Goal: Task Accomplishment & Management: Complete application form

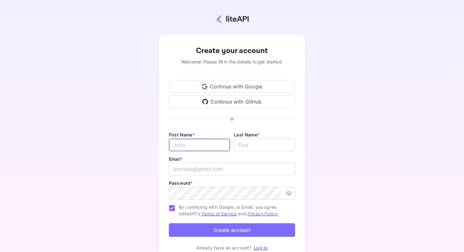
click at [198, 149] on input "Email *" at bounding box center [199, 145] width 61 height 13
type input "Kuchai"
click at [271, 142] on input "lastName" at bounding box center [264, 145] width 61 height 13
type input "Studio"
click at [189, 139] on input "Kuchai" at bounding box center [199, 145] width 61 height 13
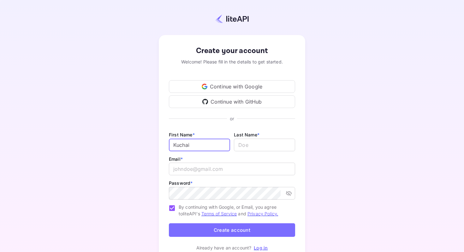
click at [189, 139] on input "Kuchai" at bounding box center [199, 145] width 61 height 13
type input "[PERSON_NAME]"
click at [254, 154] on div "First Name * Barakat ​ Last Name * ​" at bounding box center [232, 143] width 126 height 24
click at [250, 146] on input "lastName" at bounding box center [264, 145] width 61 height 13
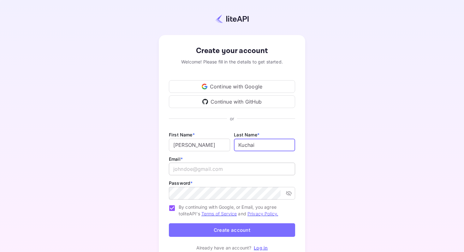
type input "Kuchai"
click at [209, 167] on input "email" at bounding box center [232, 169] width 126 height 13
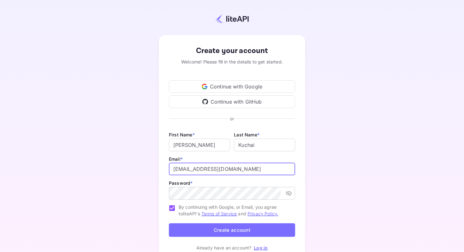
type input "[EMAIL_ADDRESS][DOMAIN_NAME]"
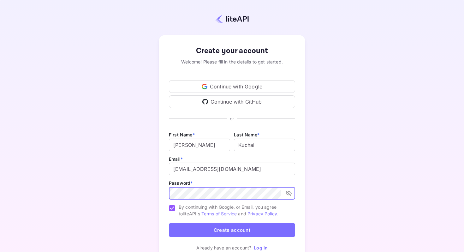
click at [291, 192] on icon "toggle password visibility" at bounding box center [289, 193] width 6 height 5
click at [291, 192] on icon "toggle password visibility" at bounding box center [289, 193] width 6 height 4
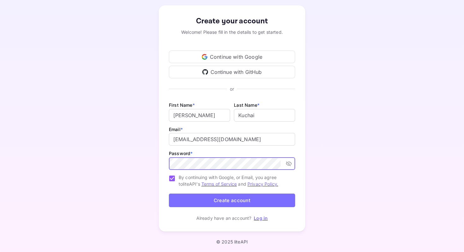
scroll to position [25, 0]
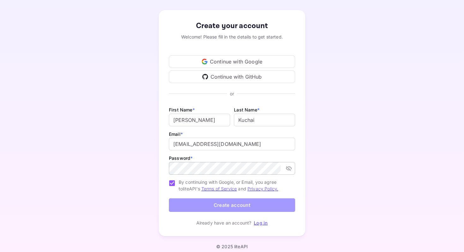
click at [211, 204] on button "Create account" at bounding box center [232, 205] width 126 height 14
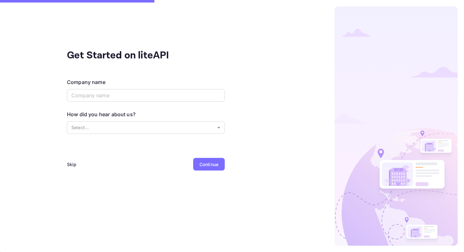
scroll to position [0, 0]
click at [162, 95] on input "text" at bounding box center [146, 95] width 158 height 13
type input "kuchai"
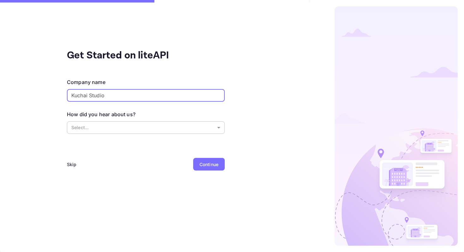
type input "Kuchai Studio"
click at [163, 124] on body "Get Started on liteAPI Company name Kuchai Studio ​ How did you hear about us? …" at bounding box center [232, 126] width 464 height 252
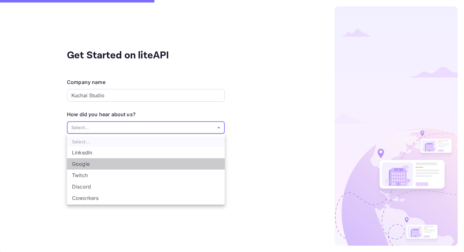
click at [126, 163] on li "Google" at bounding box center [146, 163] width 158 height 11
type input "Google"
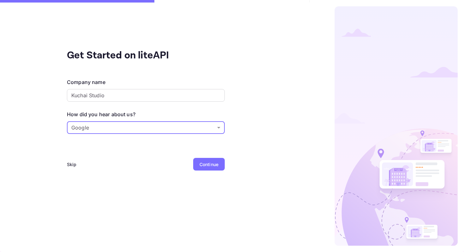
click at [197, 163] on div "Continue" at bounding box center [209, 164] width 32 height 13
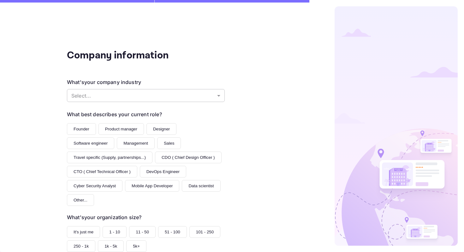
click at [118, 99] on body "Company information What's your company industry Select... ​ What best describe…" at bounding box center [232, 126] width 464 height 252
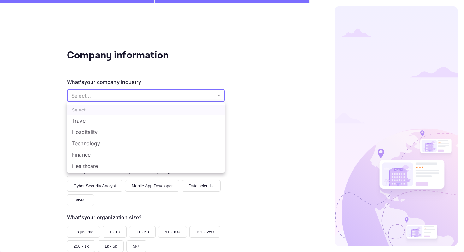
click at [109, 117] on li "Travel" at bounding box center [146, 120] width 158 height 11
type input "Travel"
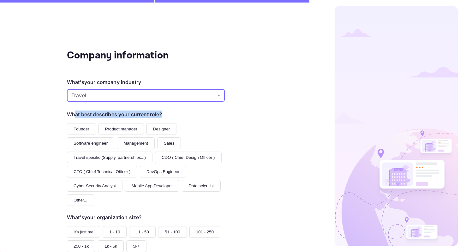
drag, startPoint x: 162, startPoint y: 117, endPoint x: 63, endPoint y: 117, distance: 99.5
click at [64, 117] on div "Company information What's your company industry Travel Travel ​ What best desc…" at bounding box center [146, 126] width 292 height 252
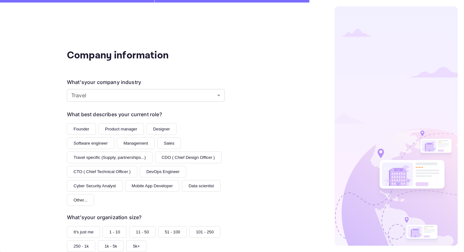
click at [51, 123] on div "Company information What's your company industry Travel Travel ​ What best desc…" at bounding box center [146, 126] width 292 height 252
click at [81, 130] on button "Founder" at bounding box center [81, 129] width 29 height 12
click at [51, 141] on div "Company information What's your company industry Travel Travel ​ What best desc…" at bounding box center [146, 126] width 292 height 252
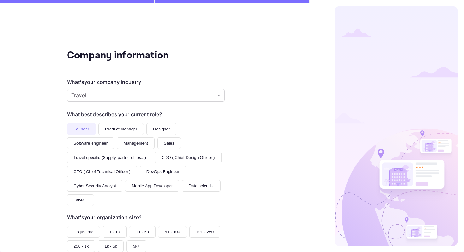
scroll to position [54, 0]
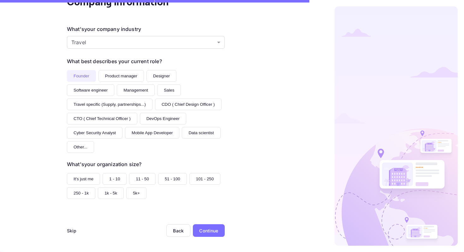
click at [85, 179] on button "It's just me" at bounding box center [83, 179] width 33 height 12
click at [208, 229] on div "Continue" at bounding box center [208, 230] width 19 height 7
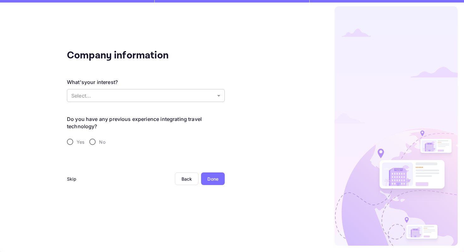
click at [156, 98] on body "Company information What's your interest? Select... ​ Do you have any previous …" at bounding box center [232, 126] width 464 height 252
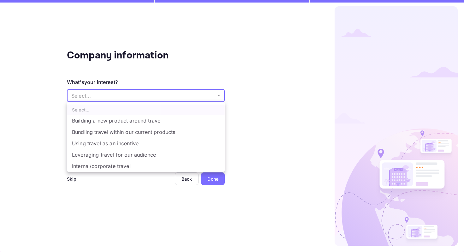
click at [190, 118] on li "Building a new product around travel" at bounding box center [146, 120] width 158 height 11
type input "Building a new product around travel"
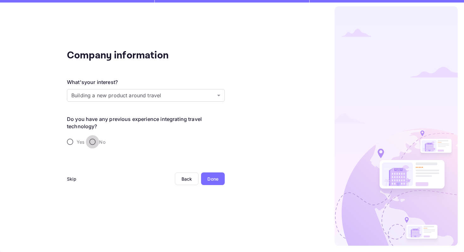
click at [94, 142] on input "No" at bounding box center [92, 141] width 13 height 13
radio input "true"
click at [215, 184] on div "Done" at bounding box center [213, 179] width 24 height 13
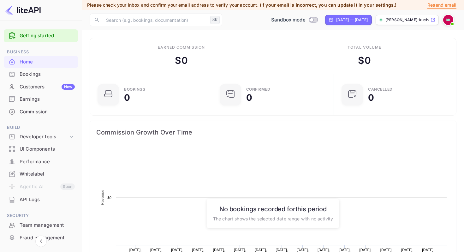
scroll to position [103, 118]
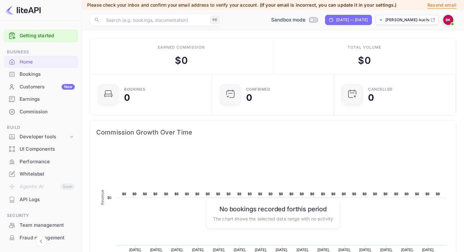
click at [449, 21] on img at bounding box center [449, 20] width 10 height 10
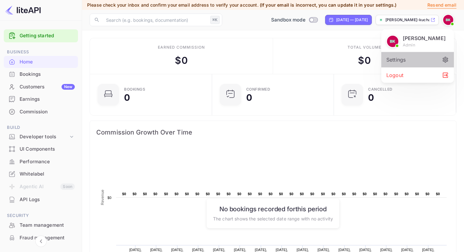
click at [410, 61] on div "Settings" at bounding box center [418, 59] width 73 height 15
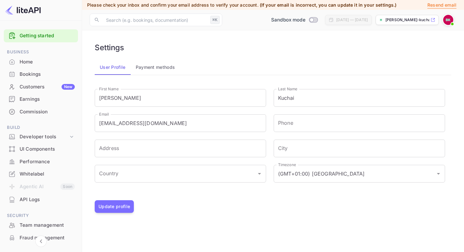
click at [37, 60] on div "Home" at bounding box center [47, 61] width 55 height 7
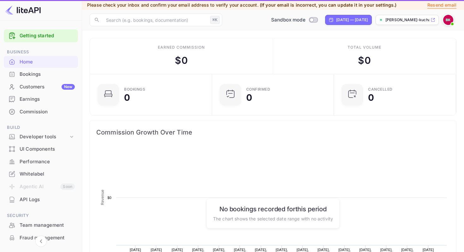
scroll to position [103, 118]
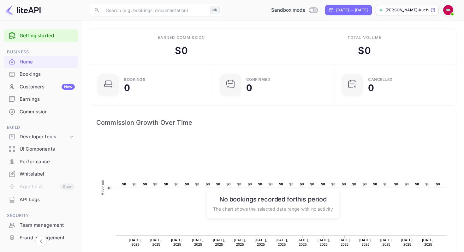
scroll to position [0, 0]
click at [66, 33] on link "Getting started" at bounding box center [47, 35] width 55 height 7
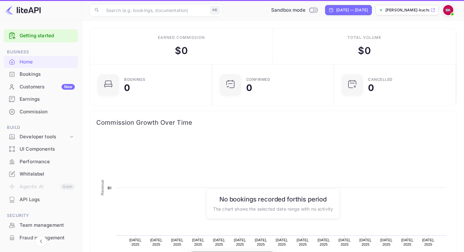
scroll to position [103, 118]
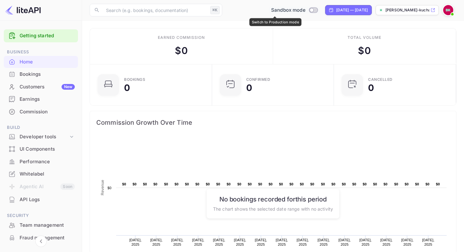
click at [306, 11] on input "Switch to Production mode" at bounding box center [312, 10] width 13 height 4
checkbox input "false"
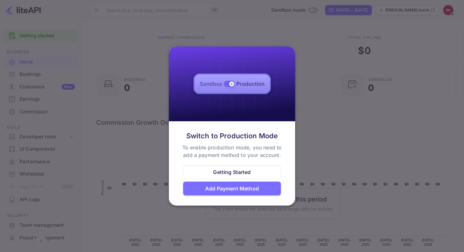
click at [268, 172] on div "Getting Started" at bounding box center [232, 172] width 98 height 14
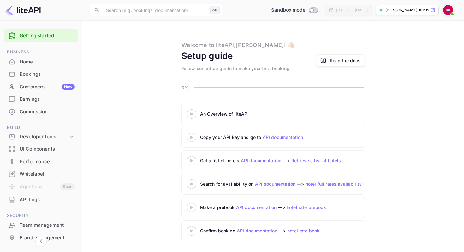
click at [25, 105] on div "Earnings" at bounding box center [41, 99] width 74 height 12
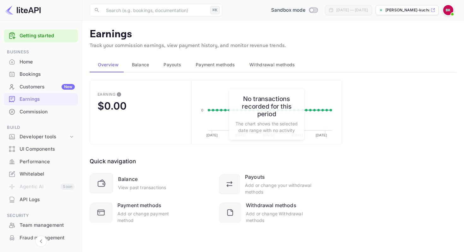
click at [33, 115] on div "Commission" at bounding box center [41, 112] width 74 height 12
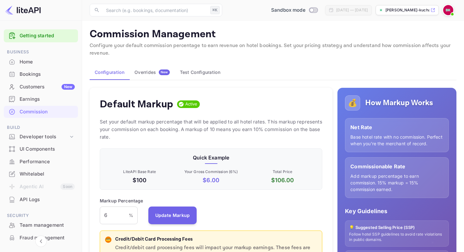
scroll to position [112, 223]
click at [132, 130] on p "Set your default markup percentage that will be applied to all hotel rates. Thi…" at bounding box center [211, 129] width 223 height 23
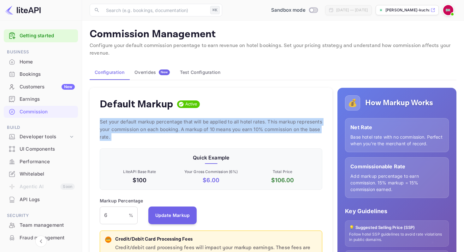
click at [132, 130] on p "Set your default markup percentage that will be applied to all hotel rates. Thi…" at bounding box center [211, 129] width 223 height 23
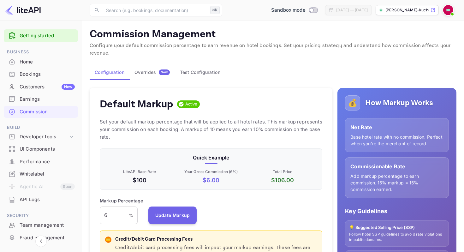
click at [137, 136] on p "Set your default markup percentage that will be applied to all hotel rates. Thi…" at bounding box center [211, 129] width 223 height 23
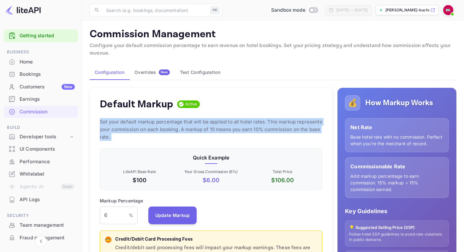
drag, startPoint x: 137, startPoint y: 136, endPoint x: 90, endPoint y: 110, distance: 54.1
click at [90, 110] on div "Default Markup Active Set your default markup percentage that will be applied t…" at bounding box center [211, 208] width 243 height 240
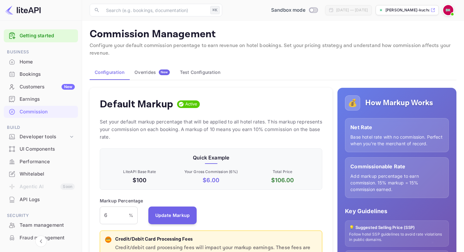
click at [95, 115] on div "Default Markup Active Set your default markup percentage that will be applied t…" at bounding box center [211, 208] width 243 height 240
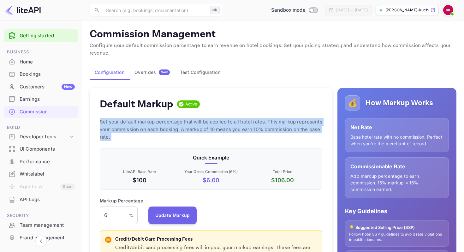
drag, startPoint x: 95, startPoint y: 115, endPoint x: 125, endPoint y: 134, distance: 35.4
click at [125, 134] on div "Default Markup Active Set your default markup percentage that will be applied t…" at bounding box center [211, 208] width 243 height 240
click at [125, 134] on p "Set your default markup percentage that will be applied to all hotel rates. Thi…" at bounding box center [211, 129] width 223 height 23
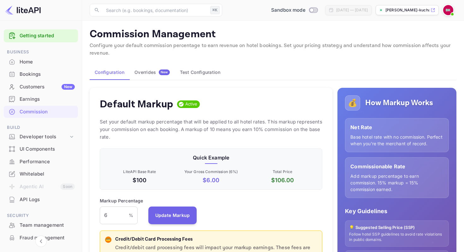
click at [146, 180] on p "$100" at bounding box center [139, 180] width 69 height 9
click at [140, 179] on p "$100" at bounding box center [139, 180] width 69 height 9
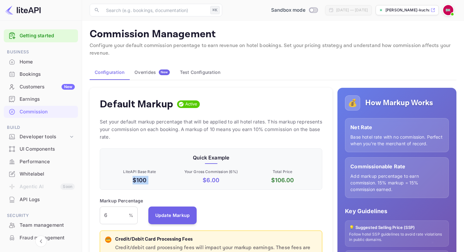
click at [140, 179] on p "$100" at bounding box center [139, 180] width 69 height 9
click at [249, 181] on p "$ 106.00" at bounding box center [282, 180] width 69 height 9
drag, startPoint x: 249, startPoint y: 181, endPoint x: 198, endPoint y: 181, distance: 50.9
click at [198, 181] on div "LiteAPI Base Rate $100 Your Gross Commission ( 6 %) $ 6.00 Total Price $ 106.00" at bounding box center [210, 176] width 215 height 18
click at [197, 181] on p "$ 6.00" at bounding box center [211, 180] width 69 height 9
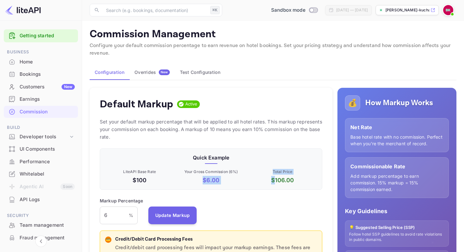
drag, startPoint x: 197, startPoint y: 181, endPoint x: 255, endPoint y: 181, distance: 57.2
click at [255, 181] on div "LiteAPI Base Rate $100 Your Gross Commission ( 6 %) $ 6.00 Total Price $ 106.00" at bounding box center [210, 176] width 215 height 18
click at [299, 179] on p "$ 106.00" at bounding box center [282, 180] width 69 height 9
drag, startPoint x: 299, startPoint y: 179, endPoint x: 276, endPoint y: 166, distance: 26.3
click at [276, 167] on div "Total Price $ 106.00" at bounding box center [281, 176] width 71 height 18
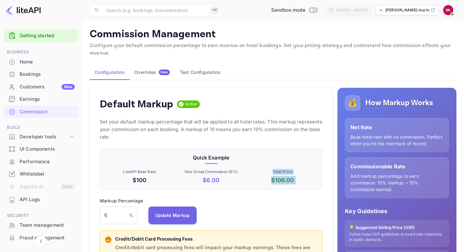
click at [276, 167] on div "Total Price $ 106.00" at bounding box center [281, 176] width 71 height 18
drag, startPoint x: 276, startPoint y: 166, endPoint x: 299, endPoint y: 176, distance: 25.1
click at [299, 176] on div "Total Price $ 106.00" at bounding box center [281, 176] width 71 height 18
drag, startPoint x: 302, startPoint y: 178, endPoint x: 276, endPoint y: 165, distance: 29.5
click at [283, 168] on div "Total Price $ 106.00" at bounding box center [281, 176] width 71 height 18
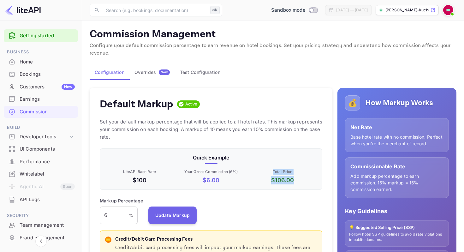
click at [276, 165] on div "Quick Example LiteAPI Base Rate $100 Your Gross Commission ( 6 %) $ 6.00 Total …" at bounding box center [211, 168] width 223 height 41
drag, startPoint x: 300, startPoint y: 176, endPoint x: 314, endPoint y: 186, distance: 17.2
click at [314, 185] on div "Quick Example LiteAPI Base Rate $100 Your Gross Commission ( 6 %) $ 6.00 Total …" at bounding box center [211, 168] width 223 height 41
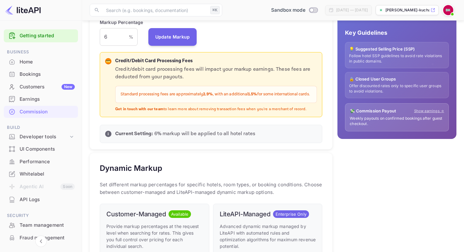
scroll to position [47, 0]
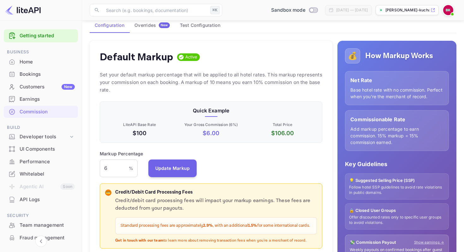
click at [380, 80] on p "Net Rate" at bounding box center [397, 80] width 93 height 8
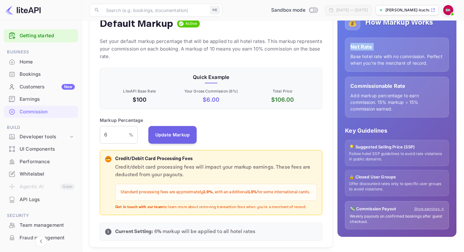
scroll to position [0, 0]
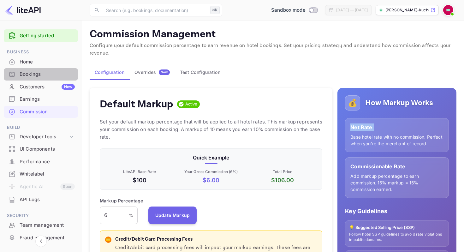
click at [45, 70] on div "Bookings" at bounding box center [41, 74] width 74 height 12
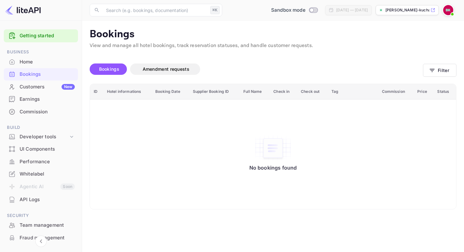
click at [46, 61] on div "Home" at bounding box center [47, 61] width 55 height 7
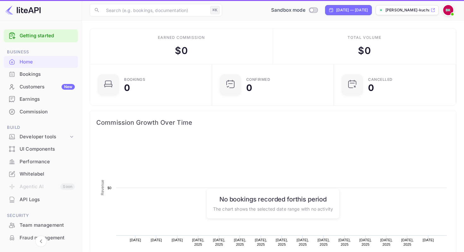
scroll to position [103, 118]
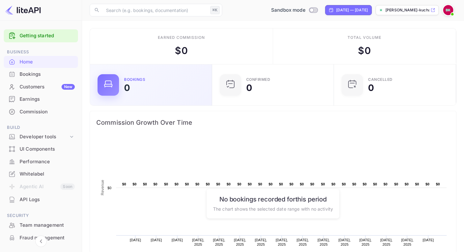
click at [162, 79] on div "Bookings 0" at bounding box center [164, 85] width 80 height 15
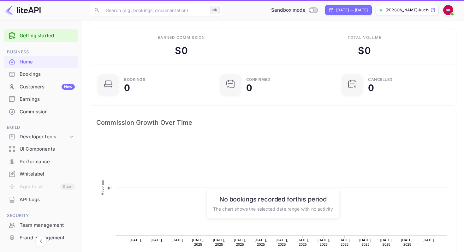
scroll to position [103, 118]
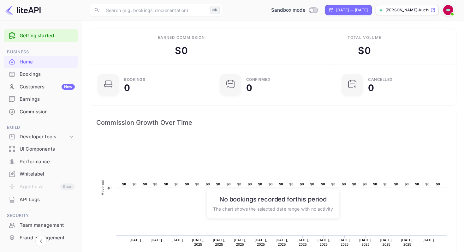
click at [436, 8] on div "[PERSON_NAME]-kuchai-qtypk.n..." at bounding box center [407, 10] width 63 height 10
click at [58, 149] on div "UI Components" at bounding box center [47, 149] width 55 height 7
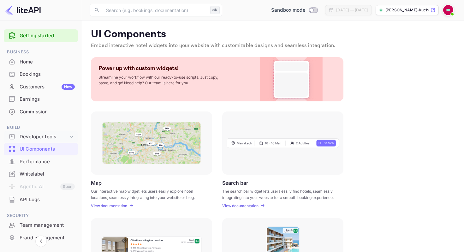
click at [62, 138] on div "Developer tools" at bounding box center [44, 136] width 49 height 7
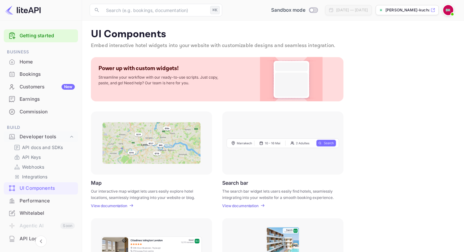
click at [53, 37] on link "Getting started" at bounding box center [47, 35] width 55 height 7
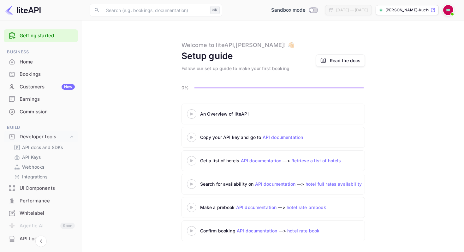
click at [30, 12] on img at bounding box center [23, 10] width 36 height 10
click at [448, 10] on img at bounding box center [449, 10] width 10 height 10
click at [414, 48] on div "Settings" at bounding box center [418, 49] width 73 height 15
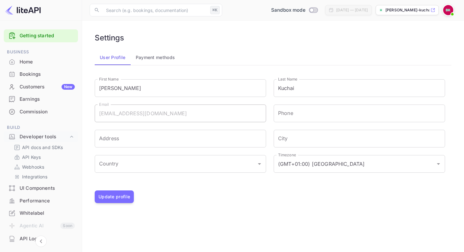
click at [155, 62] on button "Payment methods" at bounding box center [156, 57] width 50 height 15
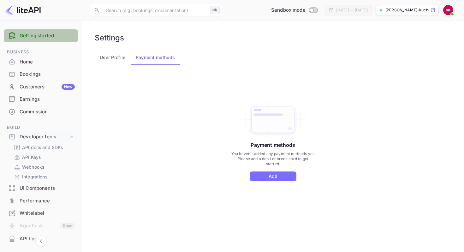
click at [49, 36] on link "Getting started" at bounding box center [47, 35] width 55 height 7
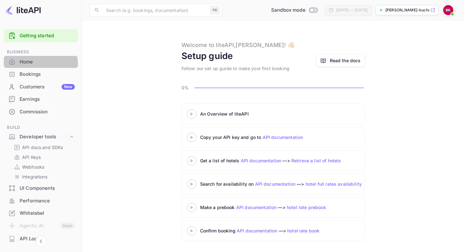
click at [39, 64] on div "Home" at bounding box center [47, 61] width 55 height 7
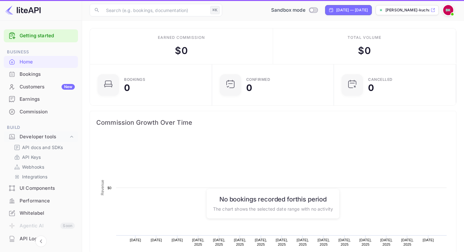
scroll to position [103, 118]
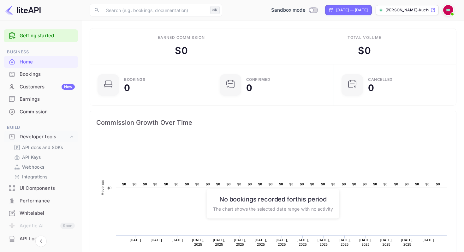
click at [388, 9] on p "[PERSON_NAME]-kuchai-qtypk.n..." at bounding box center [408, 10] width 44 height 6
click at [45, 100] on div "Earnings" at bounding box center [47, 99] width 55 height 7
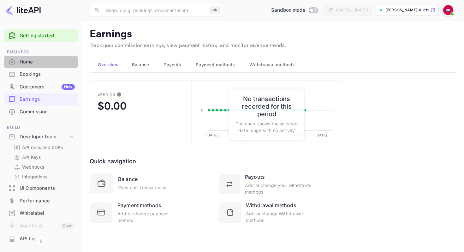
click at [51, 68] on div "Home" at bounding box center [41, 62] width 74 height 12
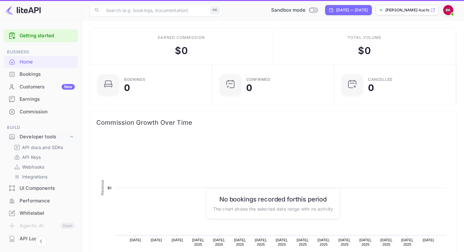
scroll to position [103, 118]
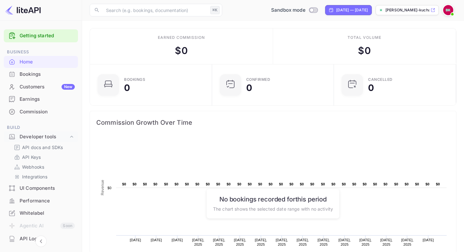
click at [31, 10] on img at bounding box center [23, 10] width 36 height 10
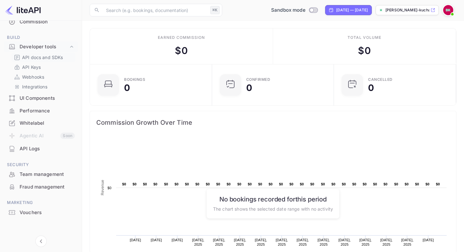
scroll to position [92, 0]
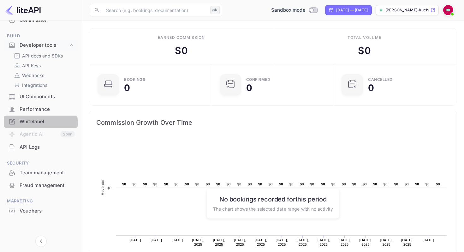
click at [40, 124] on div "Whitelabel" at bounding box center [47, 121] width 55 height 7
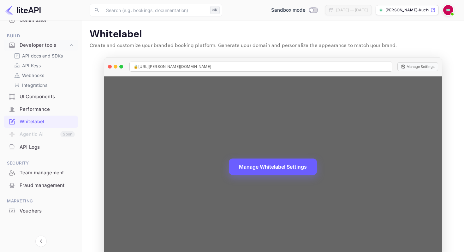
click at [278, 167] on button "Manage Whitelabel Settings" at bounding box center [273, 167] width 88 height 16
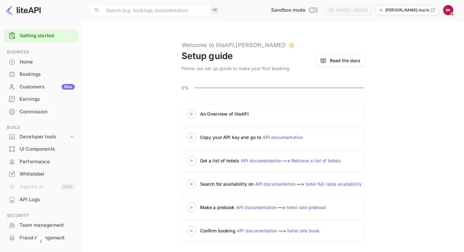
click at [408, 11] on p "[PERSON_NAME]-kuchai-qtypk.n..." at bounding box center [408, 10] width 44 height 6
